Goal: Find specific page/section: Find specific page/section

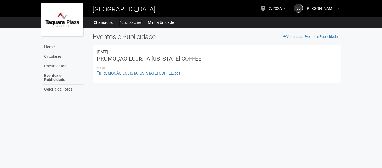
click at [132, 21] on link "Autorizações" at bounding box center [130, 22] width 23 height 8
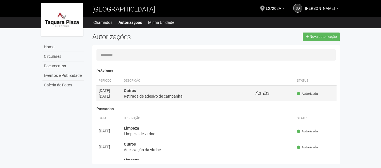
click at [133, 95] on div "Retirada de adesivo de campanha" at bounding box center [188, 96] width 128 height 6
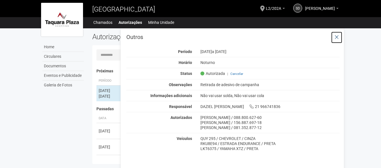
click at [337, 35] on icon at bounding box center [337, 37] width 4 height 6
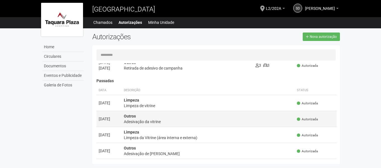
scroll to position [56, 0]
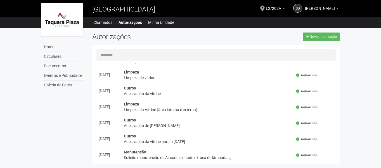
click at [366, 88] on body "Aguarde... [GEOGRAPHIC_DATA] Sd [PERSON_NAME] [PERSON_NAME] [PERSON_NAME][EMAIL…" at bounding box center [190, 84] width 381 height 168
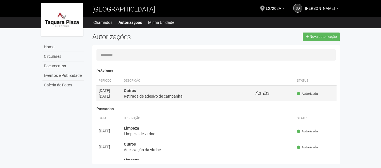
click at [135, 92] on strong "Outros" at bounding box center [130, 90] width 12 height 4
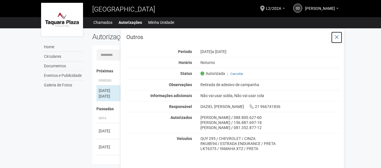
click at [338, 36] on icon at bounding box center [337, 37] width 4 height 6
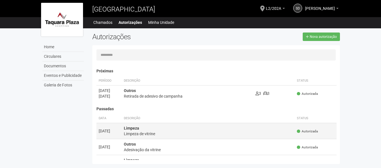
click at [137, 128] on strong "Limpeza" at bounding box center [131, 128] width 15 height 4
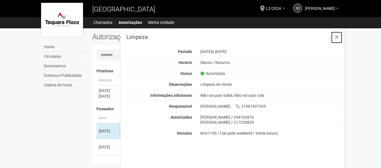
click at [337, 36] on icon at bounding box center [337, 37] width 4 height 6
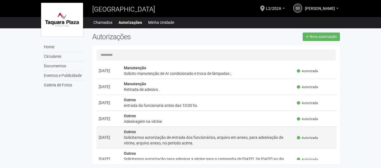
scroll to position [168, 0]
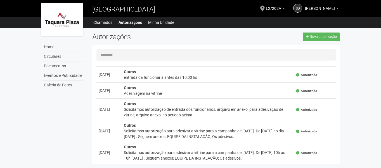
click at [226, 59] on input "text" at bounding box center [217, 54] width 240 height 11
